Goal: Check status: Check status

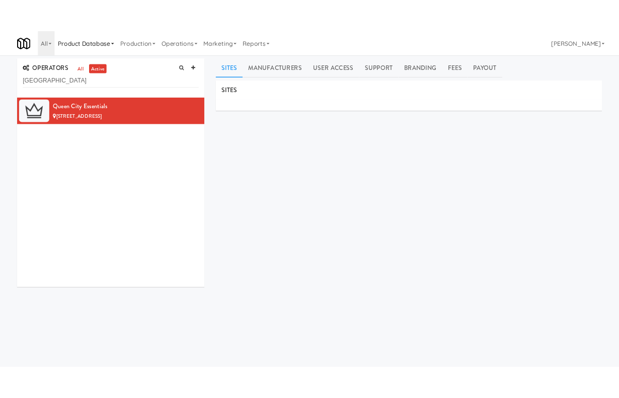
scroll to position [1, 0]
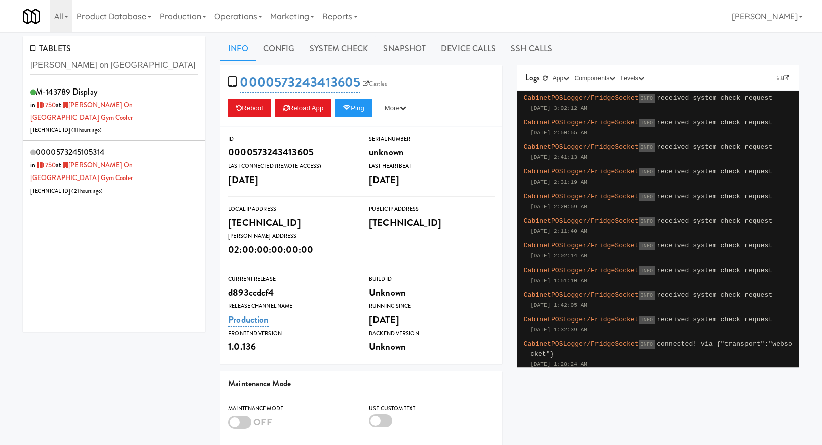
scroll to position [6, 0]
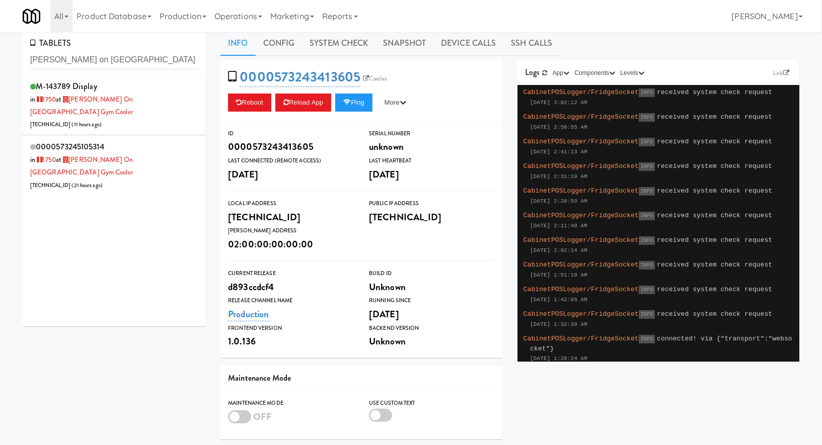
click at [76, 57] on input "[PERSON_NAME] on [GEOGRAPHIC_DATA] Gym Cooler" at bounding box center [114, 60] width 168 height 19
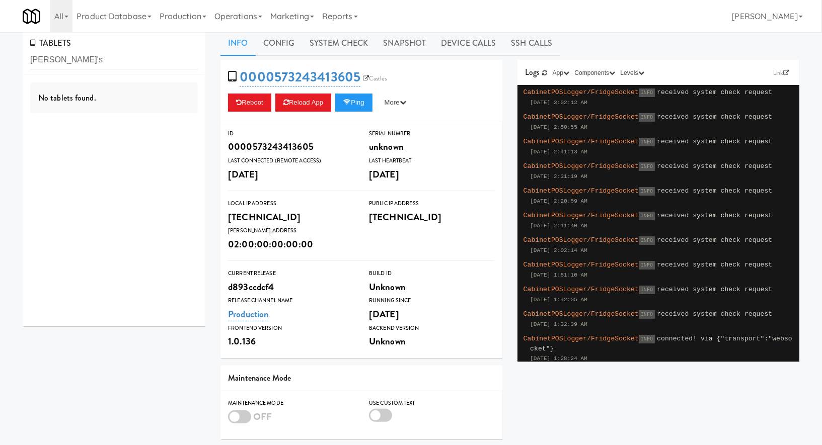
type input "[PERSON_NAME]'s"
click at [88, 74] on div "TABLETS [PERSON_NAME]'s" at bounding box center [114, 53] width 183 height 44
click at [88, 62] on input "[PERSON_NAME]'s" at bounding box center [114, 60] width 168 height 19
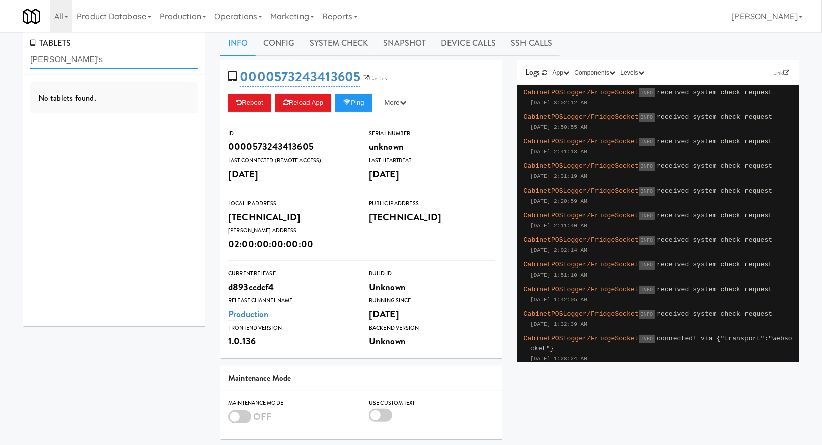
click at [88, 62] on input "[PERSON_NAME]'s" at bounding box center [114, 60] width 168 height 19
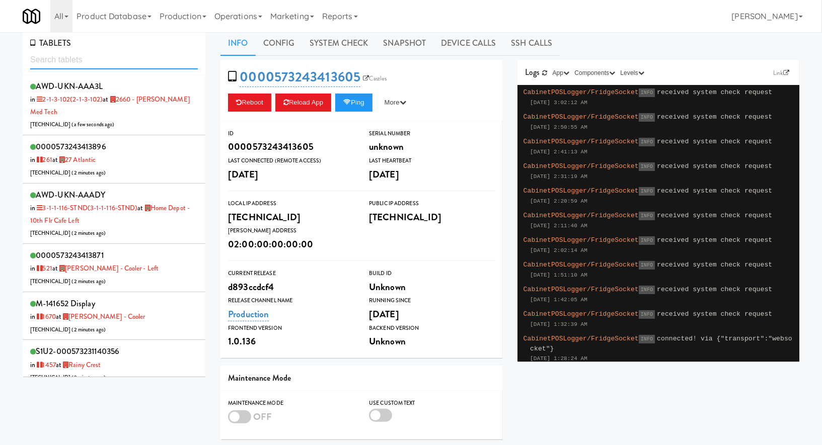
click at [76, 60] on input "text" at bounding box center [114, 60] width 168 height 19
paste input "Twelve12 - Pantry - Right"
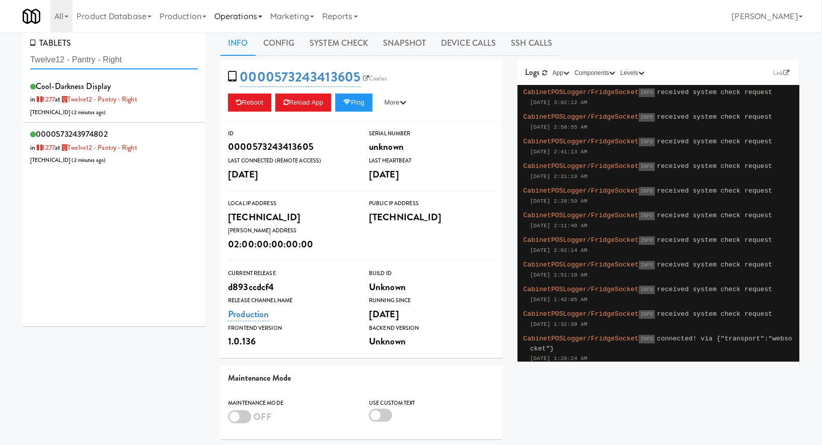
type input "Twelve12 - Pantry - Right"
click at [144, 63] on input "Twelve12 - Pantry - Right" at bounding box center [114, 60] width 168 height 19
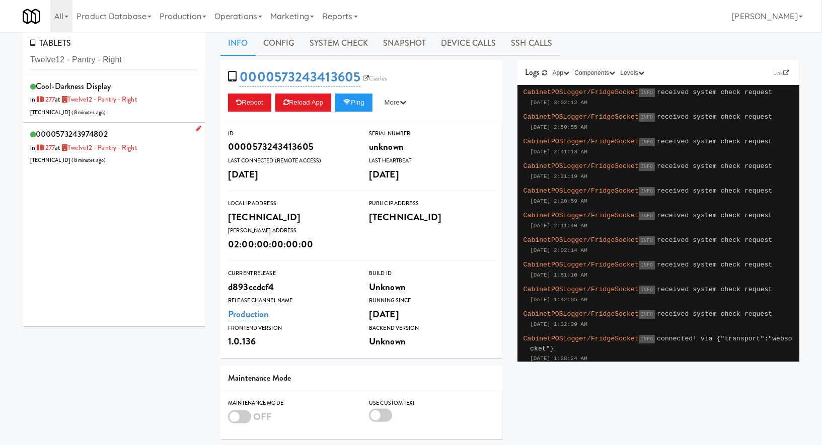
click at [160, 141] on div "0000573243974802 in [DATE] at Twelve12 - Pantry - Right [TECHNICAL_ID] ( 8 minu…" at bounding box center [114, 147] width 168 height 40
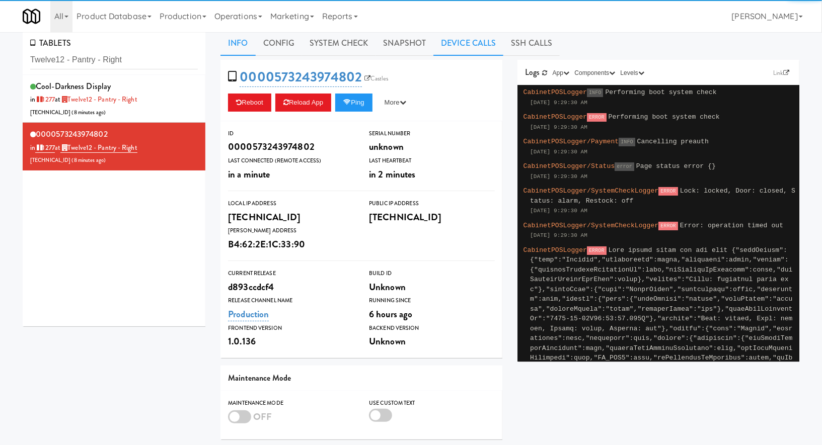
click at [479, 35] on link "Device Calls" at bounding box center [468, 43] width 70 height 25
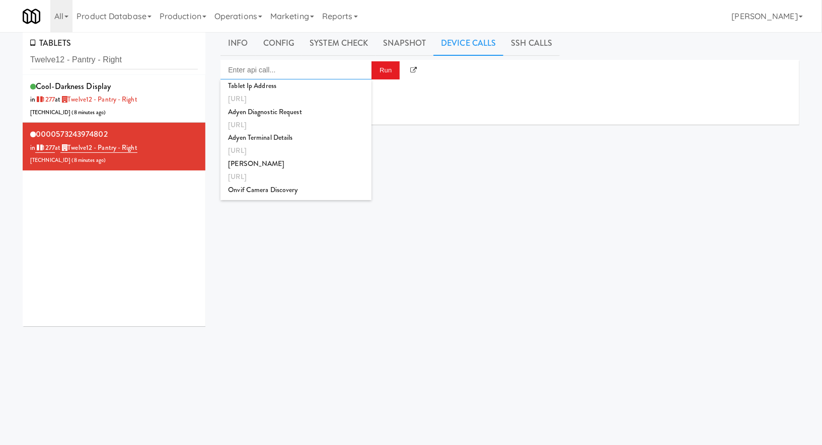
click at [267, 72] on input "Enter api call..." at bounding box center [295, 70] width 151 height 20
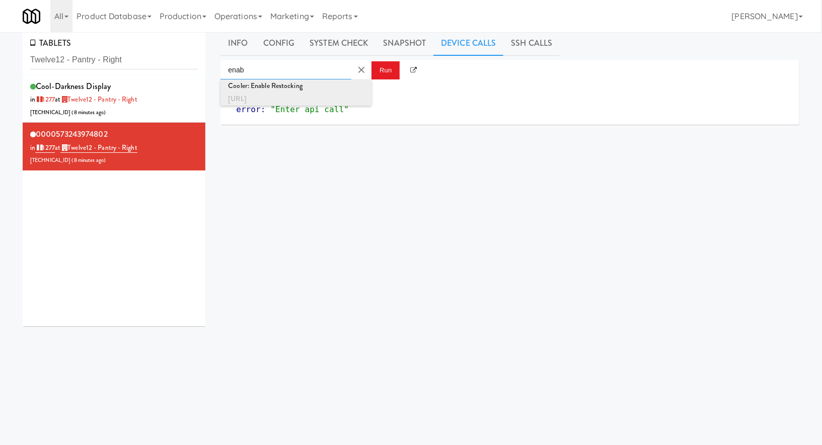
click at [284, 95] on div "[URL]" at bounding box center [296, 99] width 136 height 13
type input "Cooler: Enable Restocking"
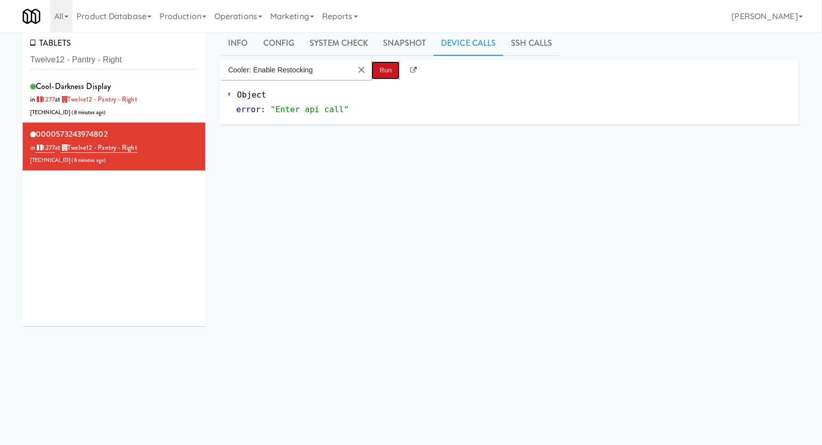
click at [385, 69] on button "Run" at bounding box center [385, 70] width 28 height 18
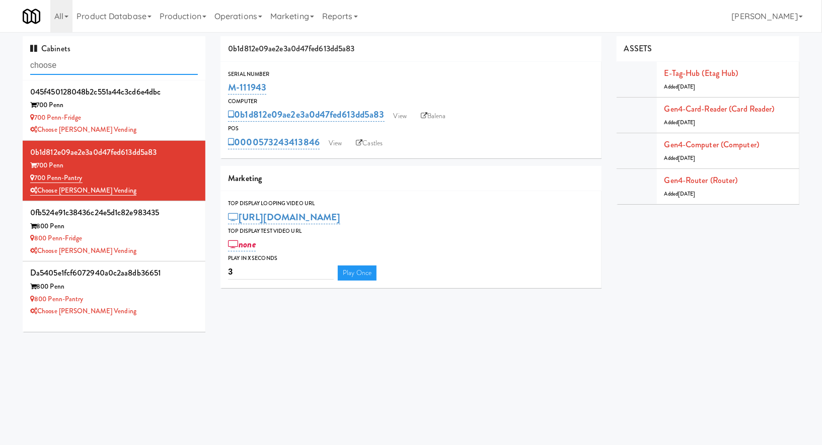
click at [70, 62] on input "choose" at bounding box center [114, 65] width 168 height 19
paste input "[PERSON_NAME]'s"
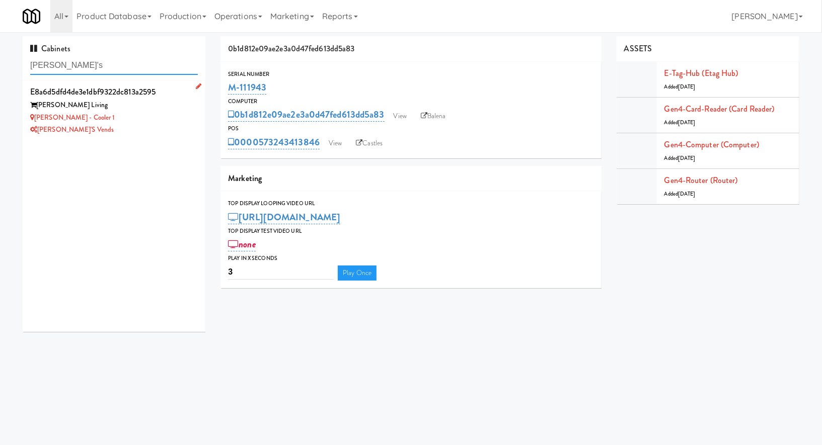
type input "[PERSON_NAME]'s"
click at [134, 118] on div "Adeline Luxury - Cooler 1" at bounding box center [114, 118] width 168 height 13
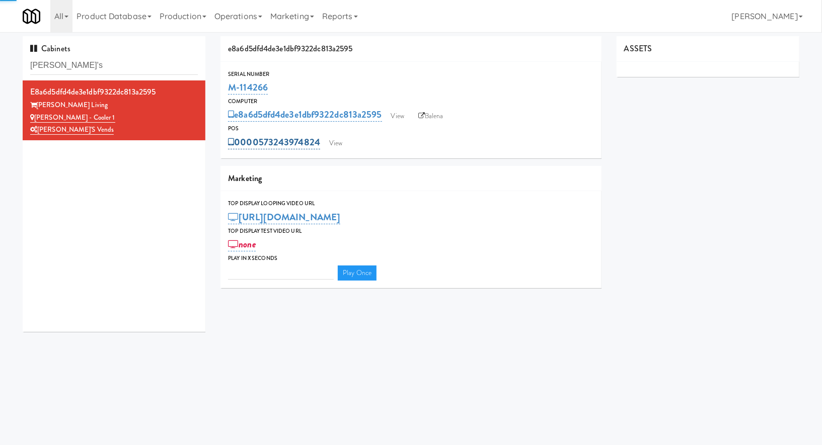
type input "3"
click at [337, 145] on link "View" at bounding box center [335, 143] width 23 height 15
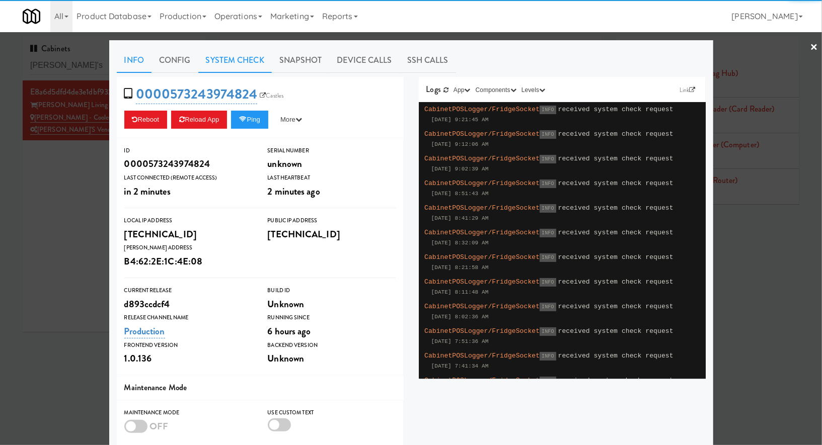
click at [254, 59] on link "System Check" at bounding box center [234, 60] width 73 height 25
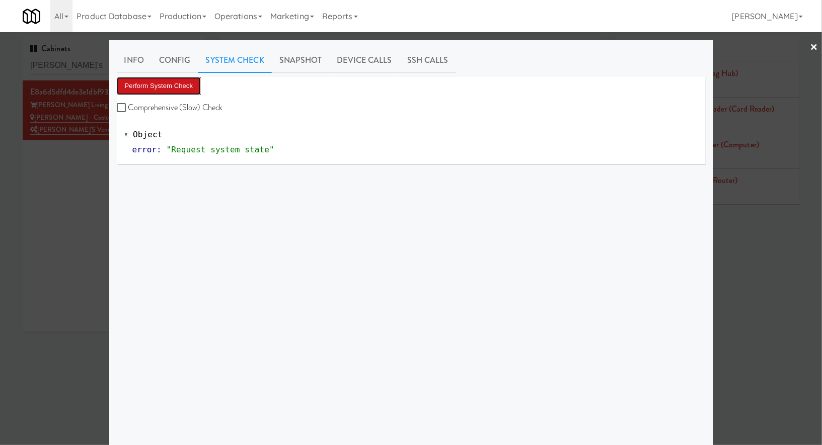
click at [192, 84] on button "Perform System Check" at bounding box center [159, 86] width 85 height 18
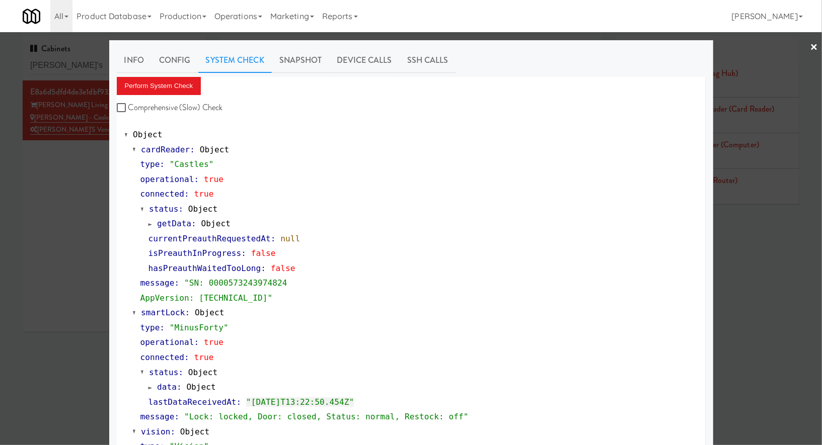
click at [91, 162] on div at bounding box center [411, 222] width 822 height 445
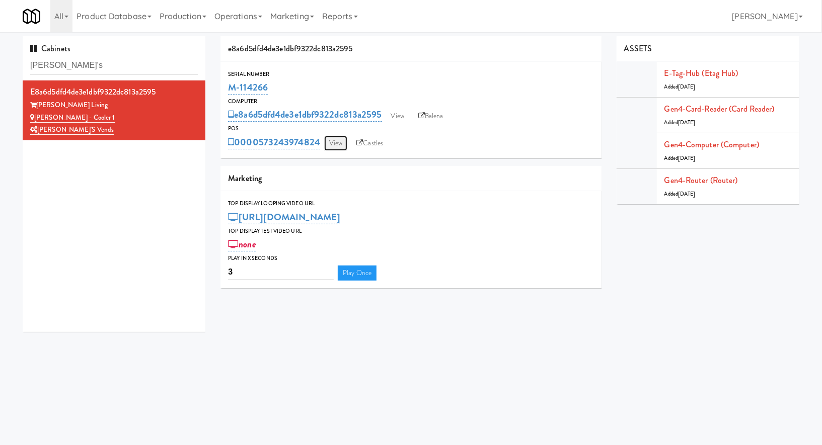
click at [336, 141] on link "View" at bounding box center [335, 143] width 23 height 15
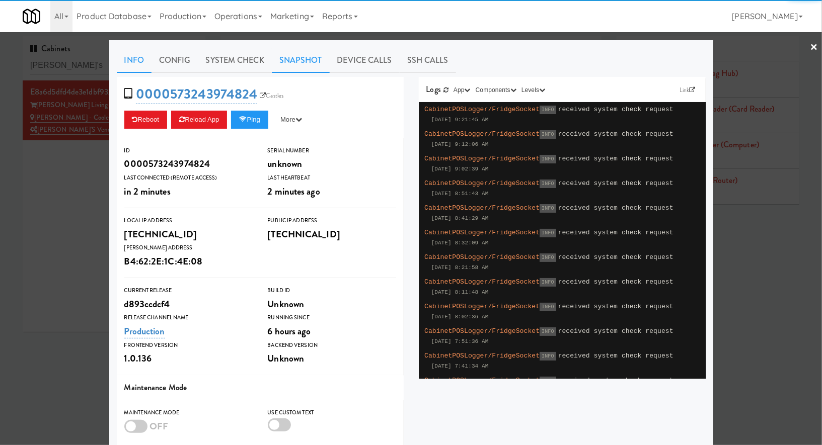
click at [314, 62] on link "Snapshot" at bounding box center [301, 60] width 58 height 25
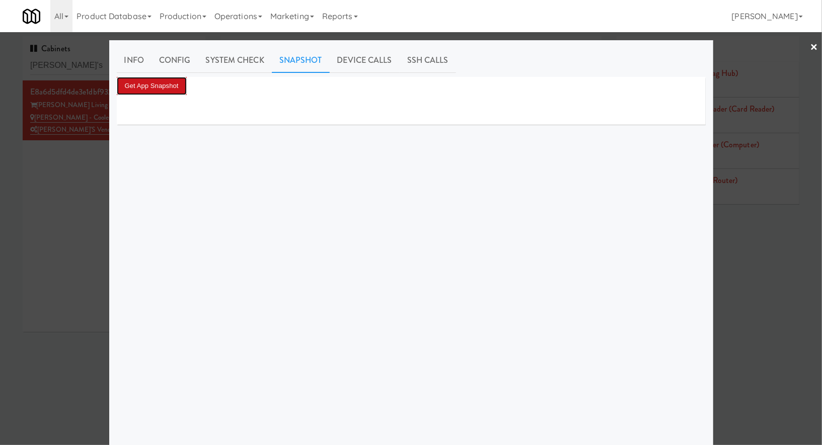
click at [177, 85] on button "Get App Snapshot" at bounding box center [152, 86] width 70 height 18
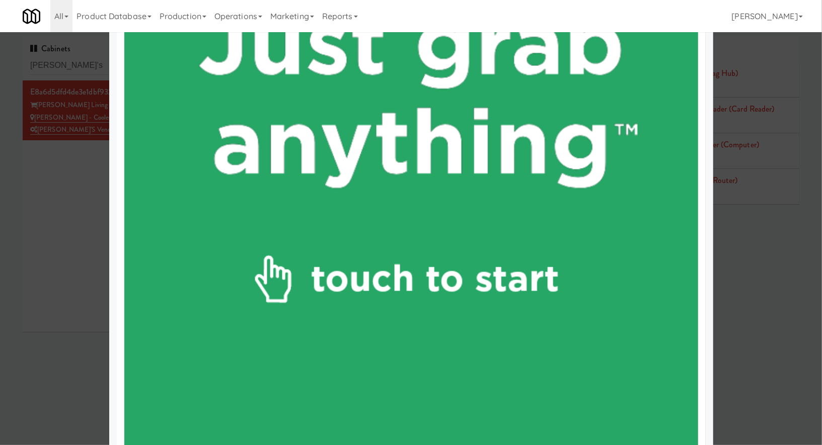
scroll to position [511, 0]
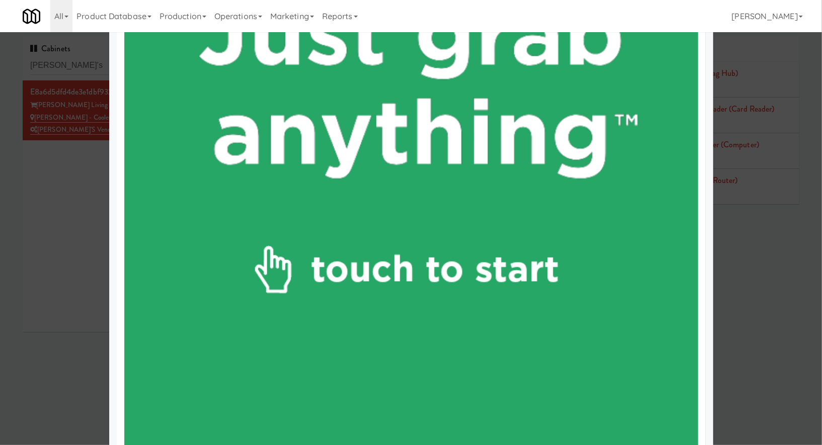
click at [78, 97] on div at bounding box center [411, 222] width 822 height 445
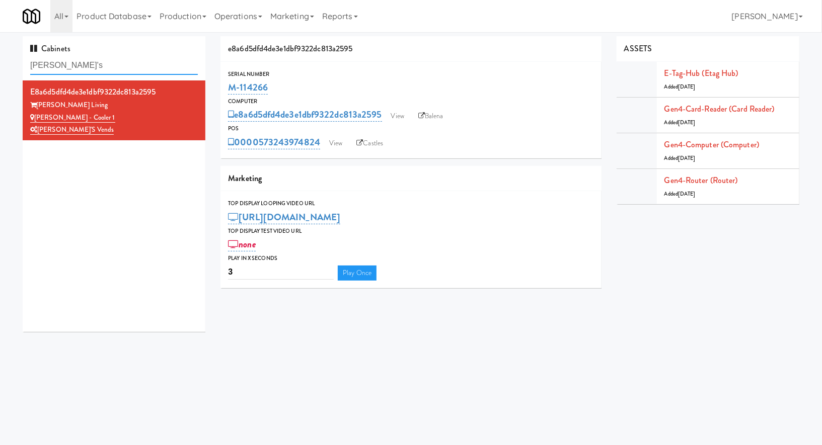
click at [78, 67] on input "[PERSON_NAME]'s" at bounding box center [114, 65] width 168 height 19
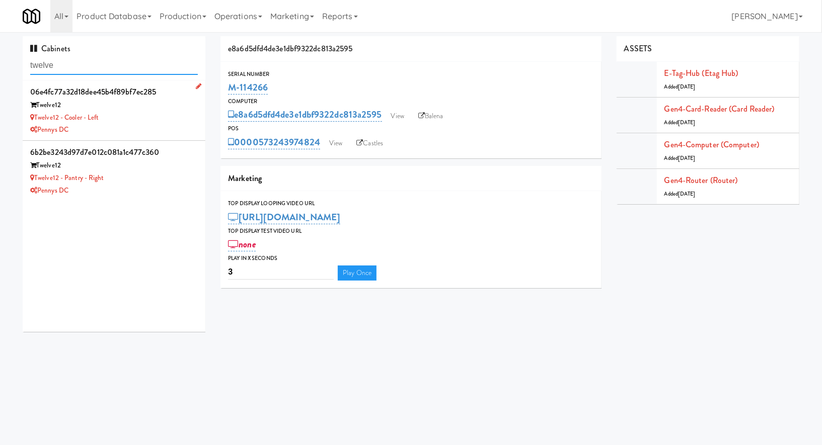
type input "twelve"
click at [159, 119] on div "Twelve12 - Cooler - Left" at bounding box center [114, 118] width 168 height 13
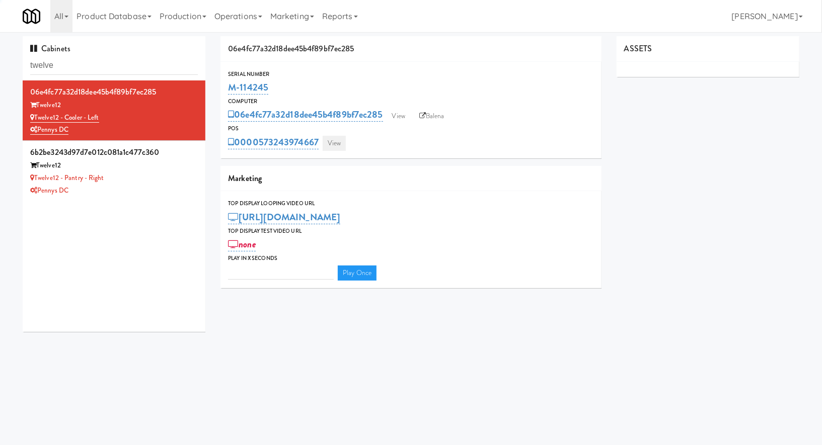
type input "3"
click at [338, 147] on link "View" at bounding box center [334, 143] width 23 height 15
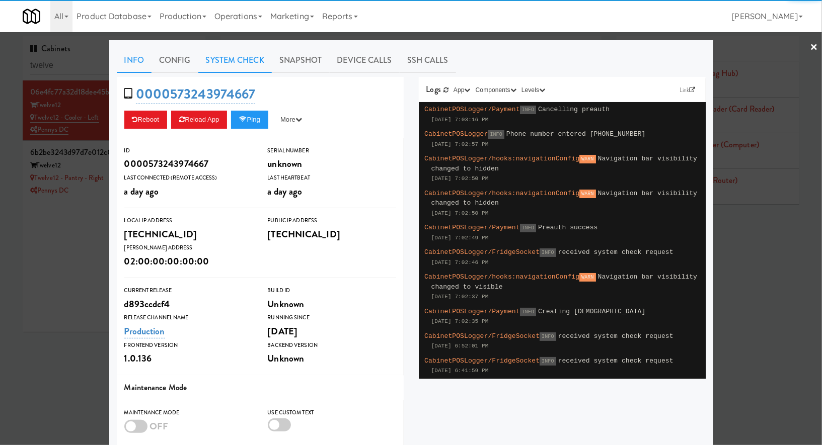
click at [250, 64] on link "System Check" at bounding box center [234, 60] width 73 height 25
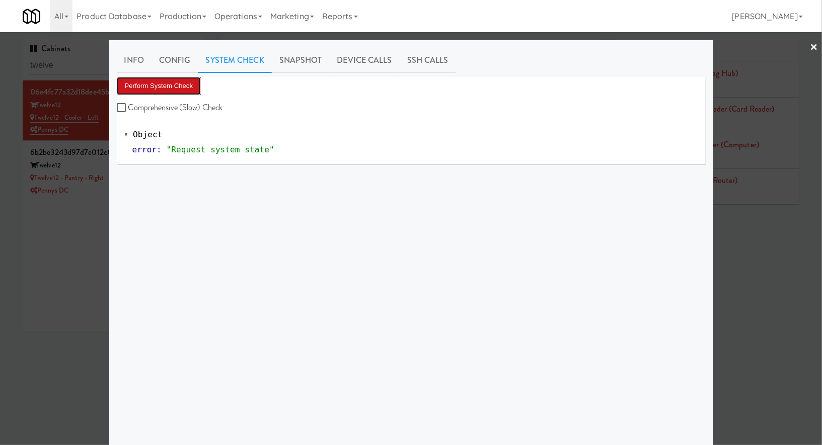
click at [171, 85] on button "Perform System Check" at bounding box center [159, 86] width 85 height 18
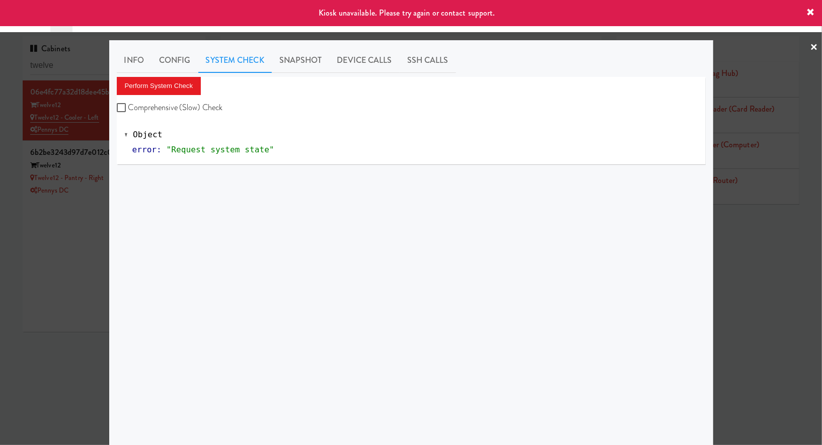
click at [78, 236] on div at bounding box center [411, 222] width 822 height 445
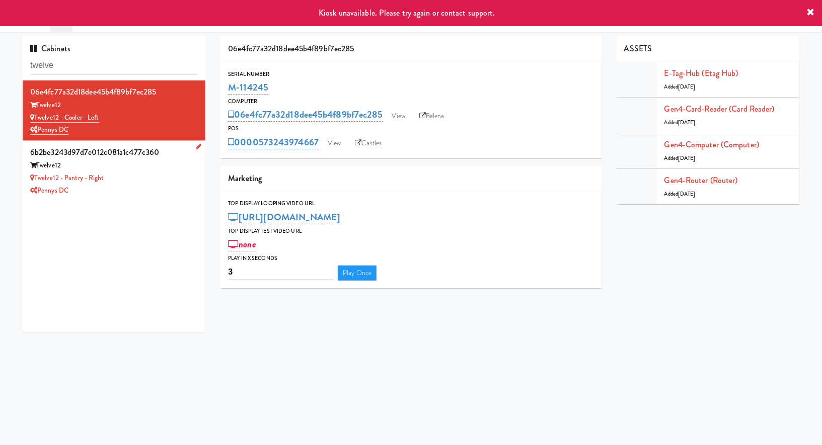
click at [127, 199] on li "6b2be3243d97d7e012c081a1c477c360 Twelve12 Twelve12 - Pantry - Right Pennys DC" at bounding box center [114, 171] width 183 height 60
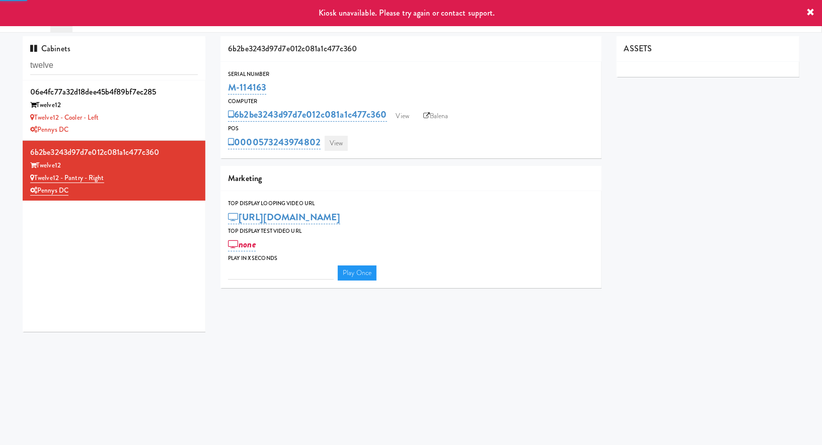
type input "3"
click at [336, 144] on link "View" at bounding box center [336, 143] width 23 height 15
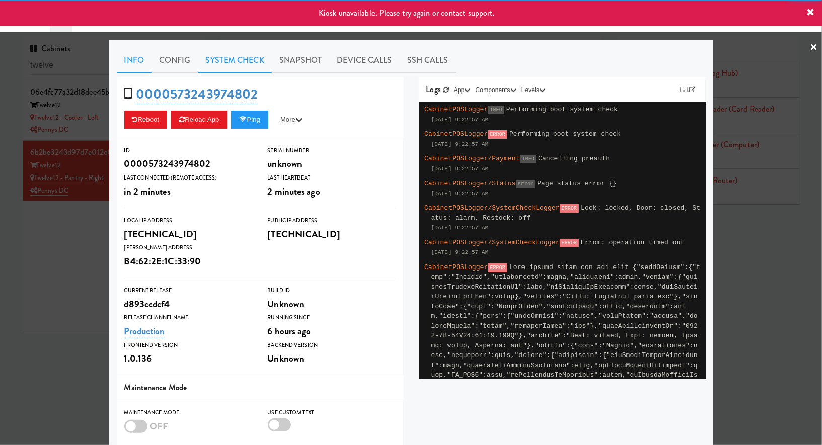
click at [260, 64] on link "System Check" at bounding box center [234, 60] width 73 height 25
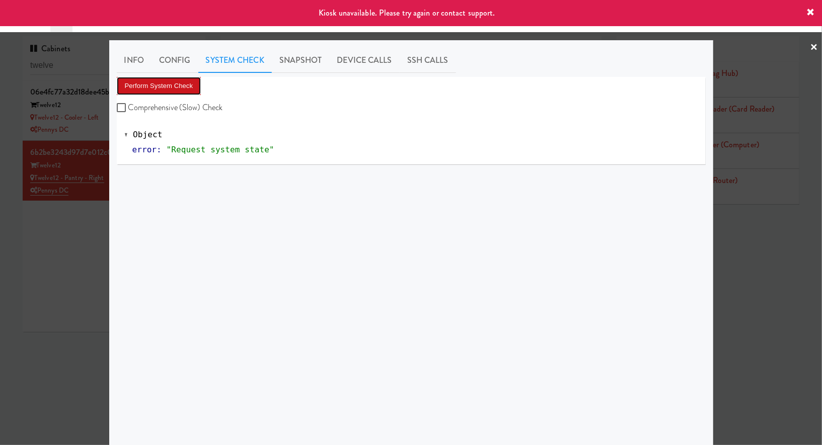
click at [176, 87] on button "Perform System Check" at bounding box center [159, 86] width 85 height 18
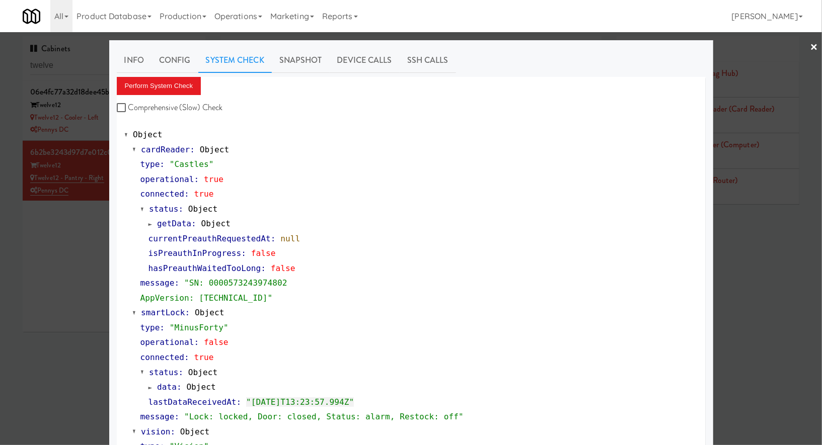
click at [96, 266] on div at bounding box center [411, 222] width 822 height 445
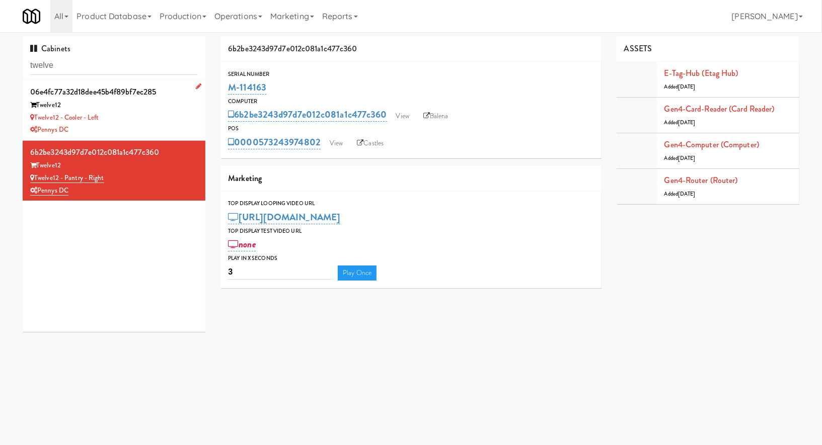
click at [167, 97] on div "06e4fc77a32d18dee45b4f89bf7ec285" at bounding box center [114, 92] width 168 height 15
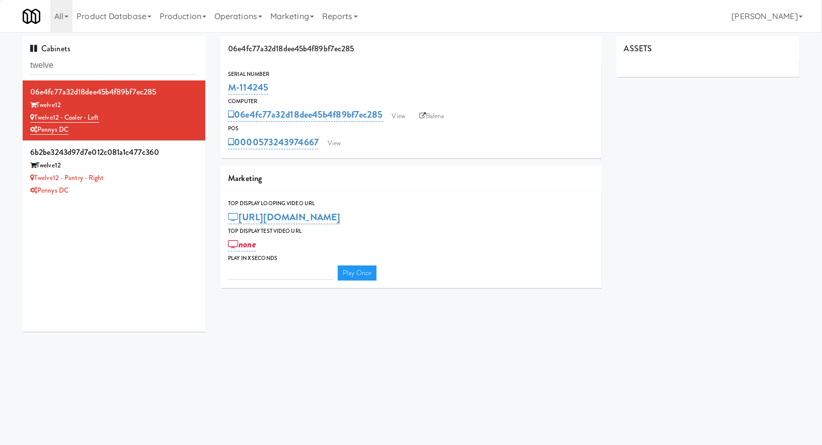
type input "3"
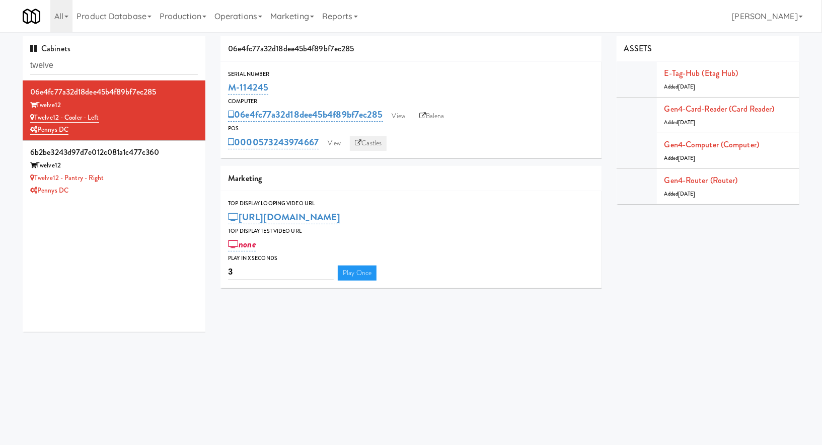
click at [378, 142] on link "Castles" at bounding box center [368, 143] width 37 height 15
click at [440, 120] on link "Balena" at bounding box center [431, 116] width 35 height 15
drag, startPoint x: 115, startPoint y: 185, endPoint x: 46, endPoint y: 183, distance: 69.0
click at [46, 183] on div "6b2be3243d97d7e012c081a1c477c360 Twelve12 Twelve12 - Pantry - Right Pennys DC" at bounding box center [114, 171] width 168 height 52
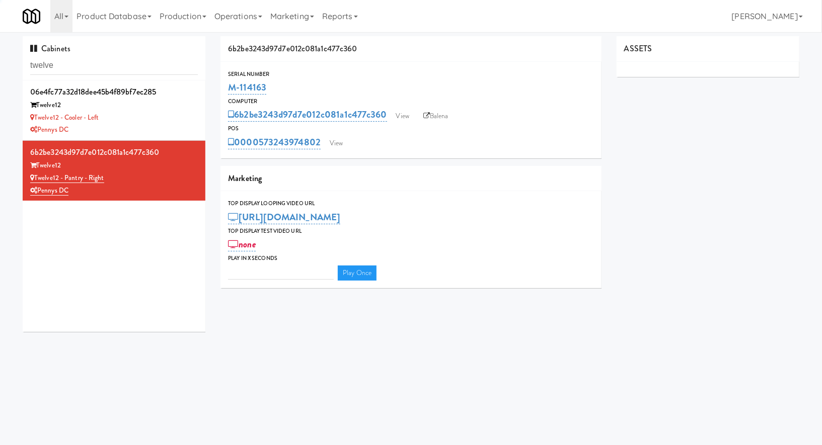
click at [94, 233] on div "06e4fc77a32d18dee45b4f89bf7ec285 Twelve12 Twelve12 - Cooler - Left Pennys DC 6b…" at bounding box center [114, 207] width 183 height 252
type input "3"
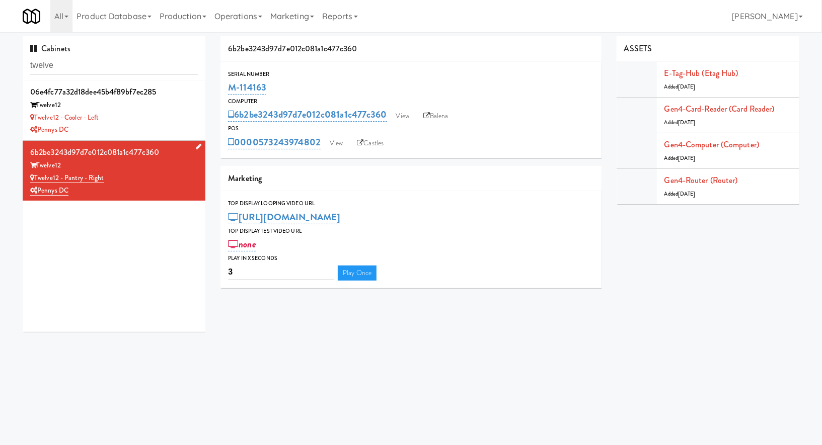
drag, startPoint x: 123, startPoint y: 179, endPoint x: 36, endPoint y: 178, distance: 87.1
click at [36, 178] on div "Twelve12 - Pantry - Right" at bounding box center [114, 178] width 168 height 13
copy link "Twelve12 - Pantry - Right"
click at [341, 143] on link "View" at bounding box center [336, 143] width 23 height 15
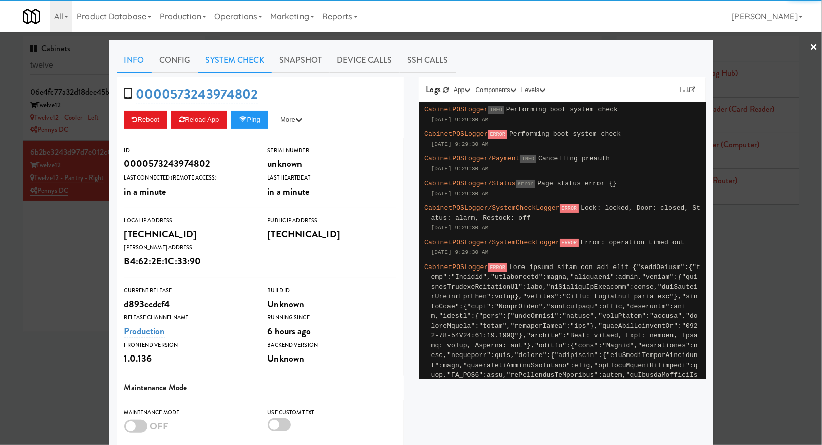
click at [233, 63] on link "System Check" at bounding box center [234, 60] width 73 height 25
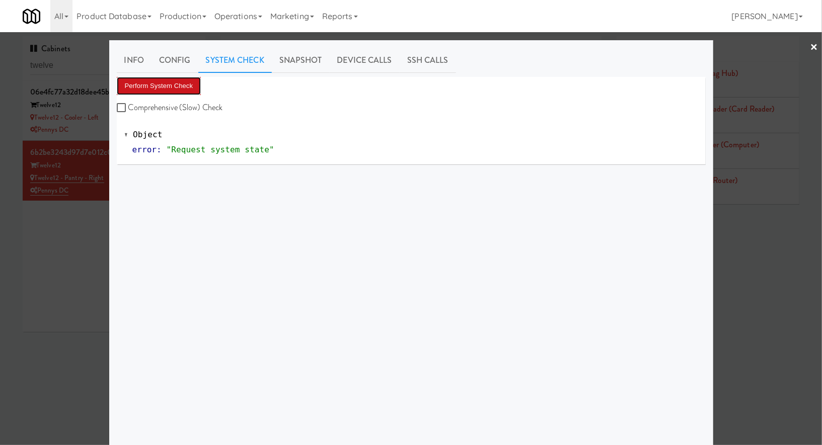
click at [190, 79] on button "Perform System Check" at bounding box center [159, 86] width 85 height 18
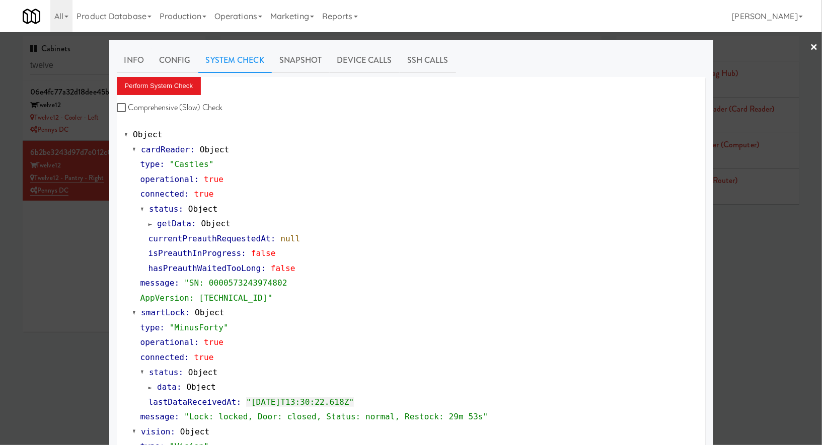
click at [75, 263] on div at bounding box center [411, 222] width 822 height 445
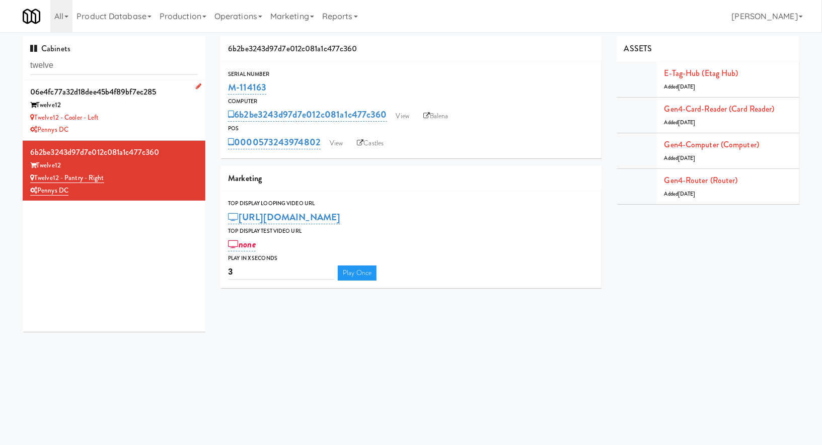
click at [150, 129] on div "Pennys DC" at bounding box center [114, 130] width 168 height 13
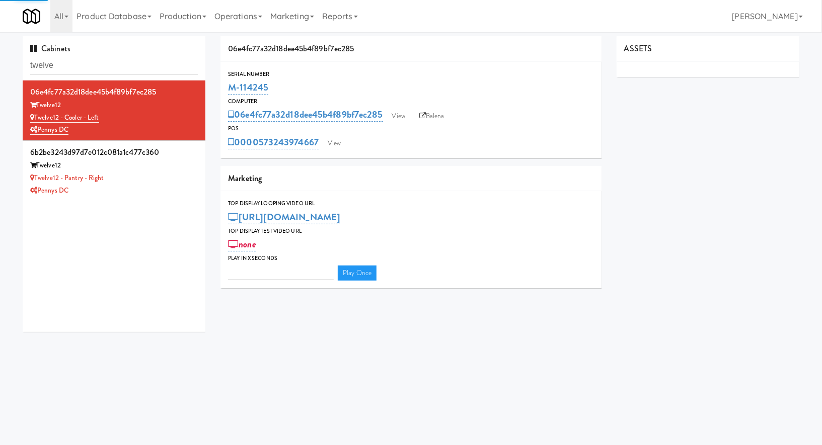
type input "3"
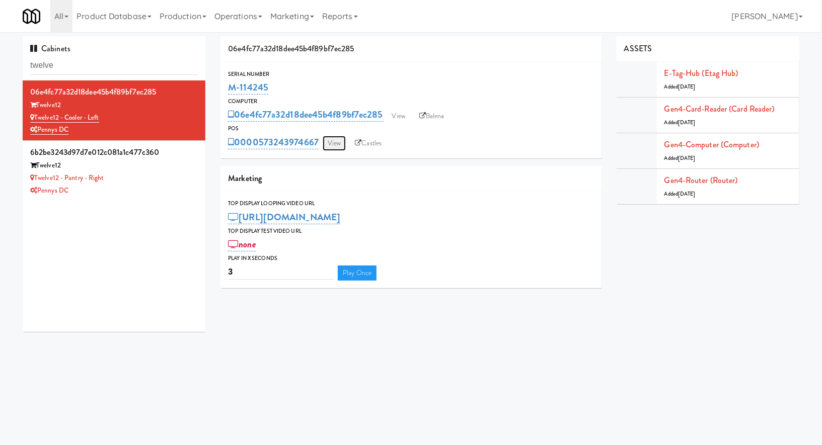
click at [343, 139] on link "View" at bounding box center [334, 143] width 23 height 15
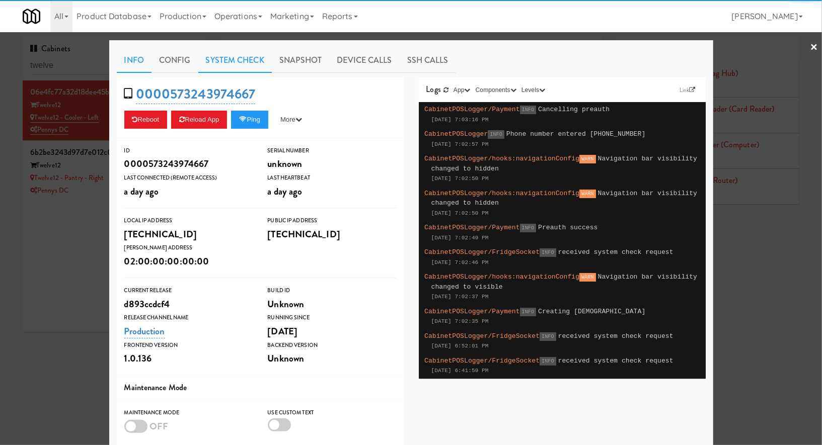
click at [225, 65] on link "System Check" at bounding box center [234, 60] width 73 height 25
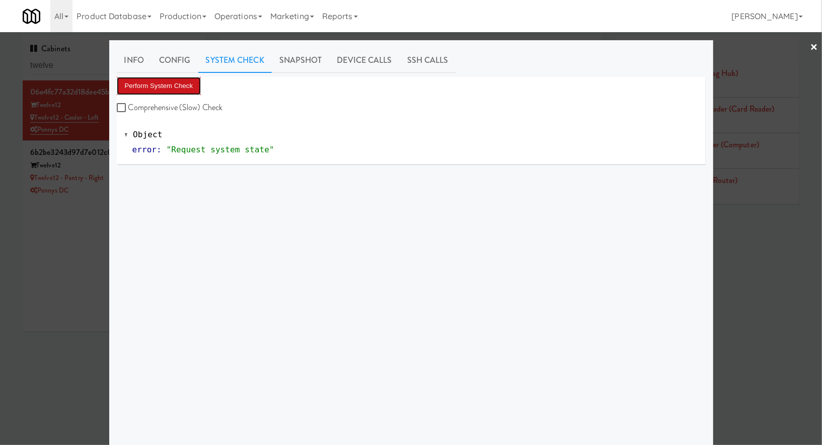
click at [180, 84] on button "Perform System Check" at bounding box center [159, 86] width 85 height 18
click at [183, 88] on button "Perform System Check" at bounding box center [159, 86] width 85 height 18
